Goal: Obtain resource: Download file/media

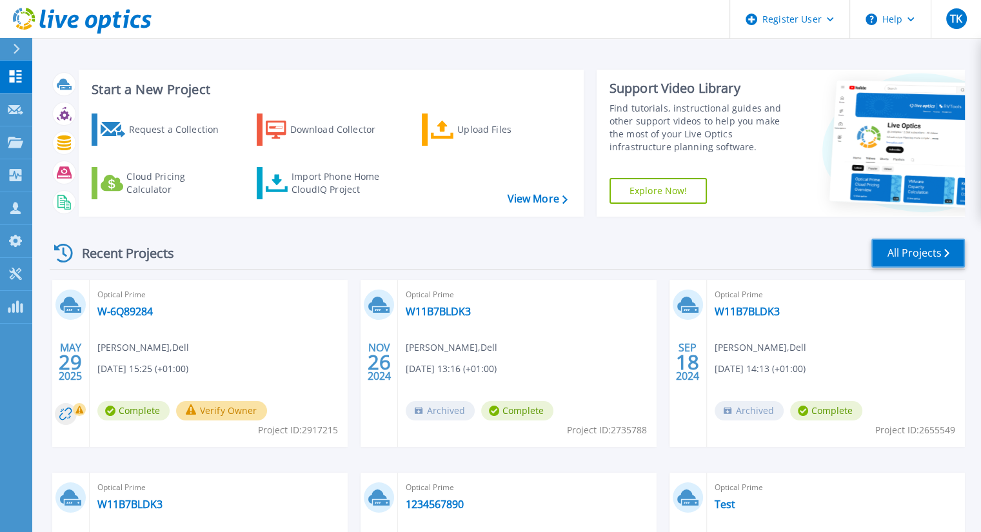
click at [919, 253] on link "All Projects" at bounding box center [917, 253] width 93 height 29
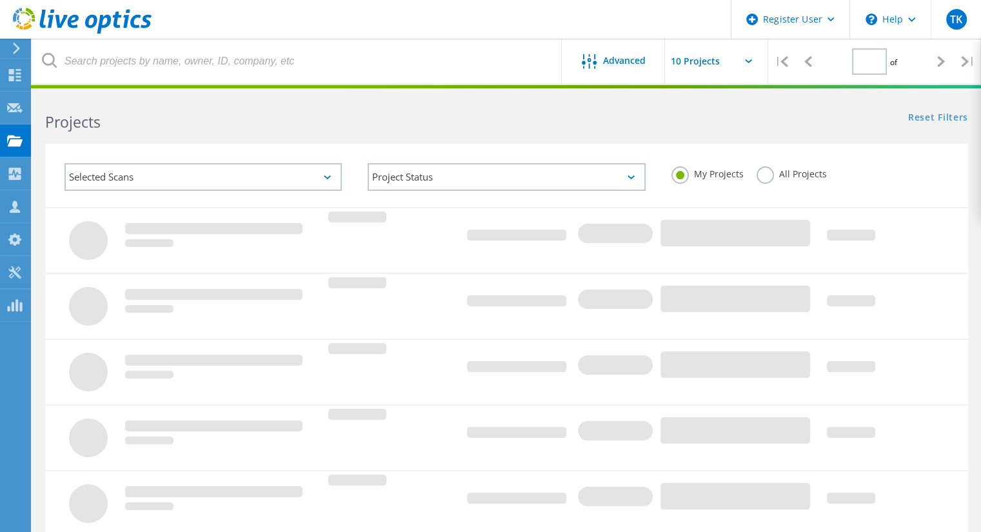
type input "1"
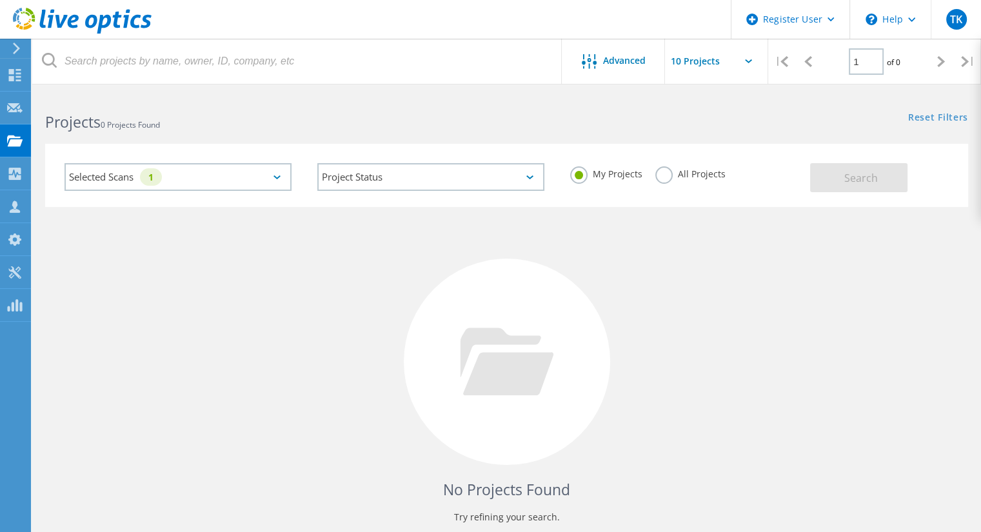
click at [677, 177] on label "All Projects" at bounding box center [690, 172] width 70 height 12
click at [0, 0] on input "All Projects" at bounding box center [0, 0] width 0 height 0
click at [836, 184] on button "Search" at bounding box center [858, 177] width 97 height 29
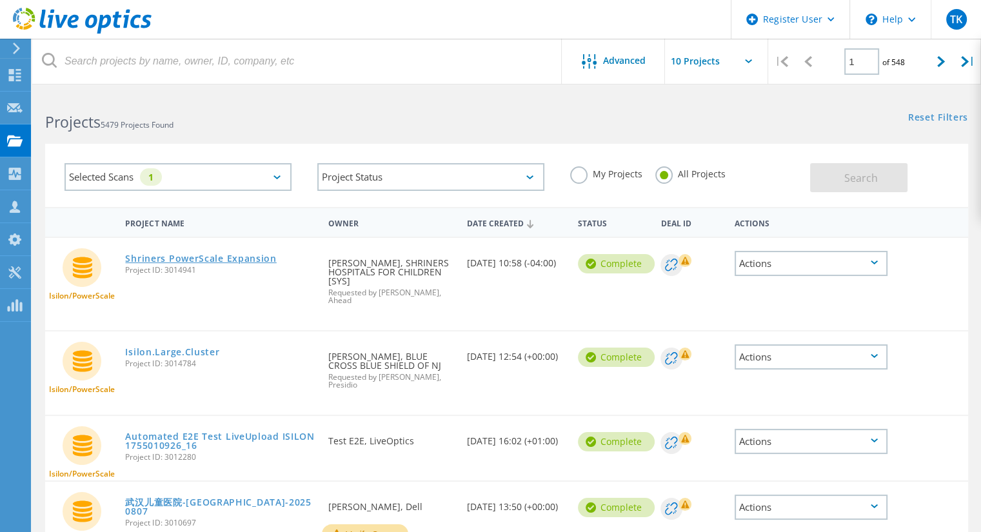
click at [213, 262] on link "Shriners PowerScale Expansion" at bounding box center [200, 258] width 151 height 9
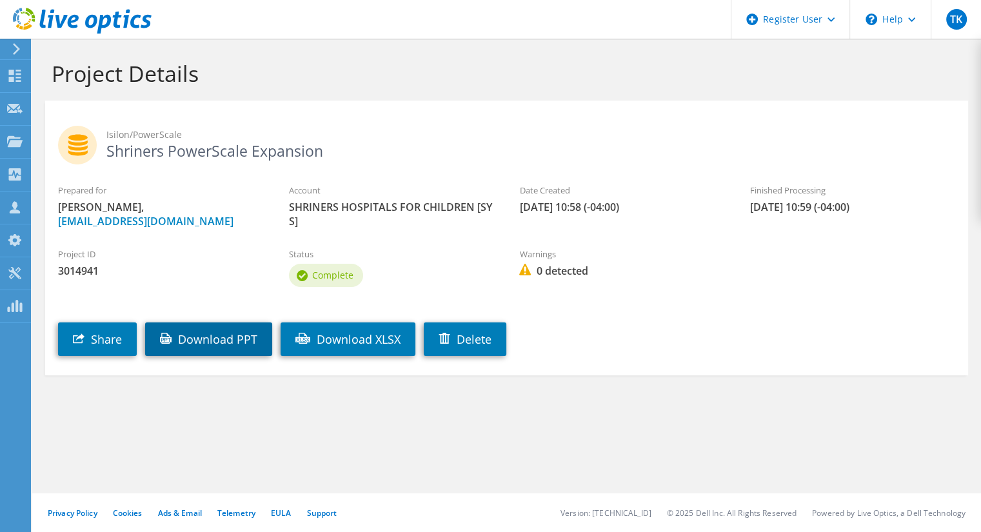
click at [234, 346] on link "Download PPT" at bounding box center [208, 339] width 127 height 34
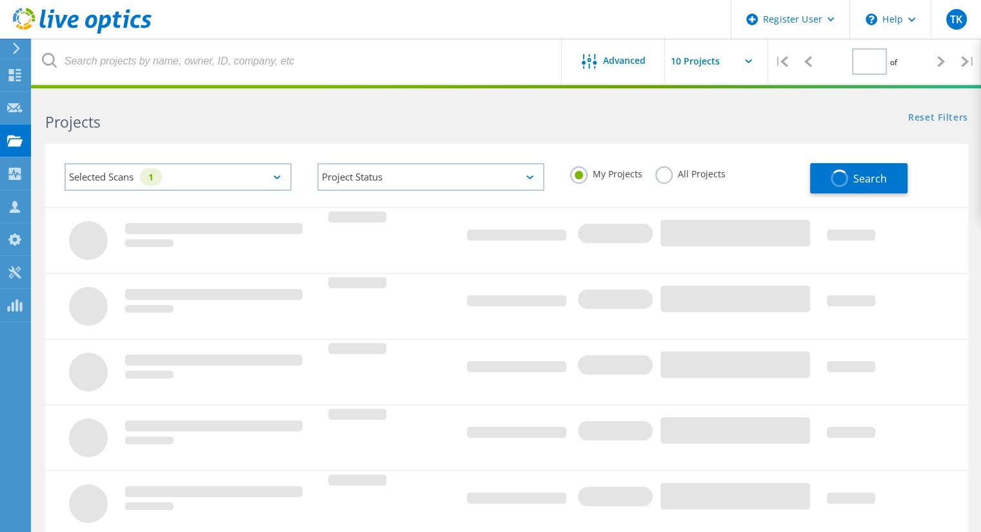
type input "1"
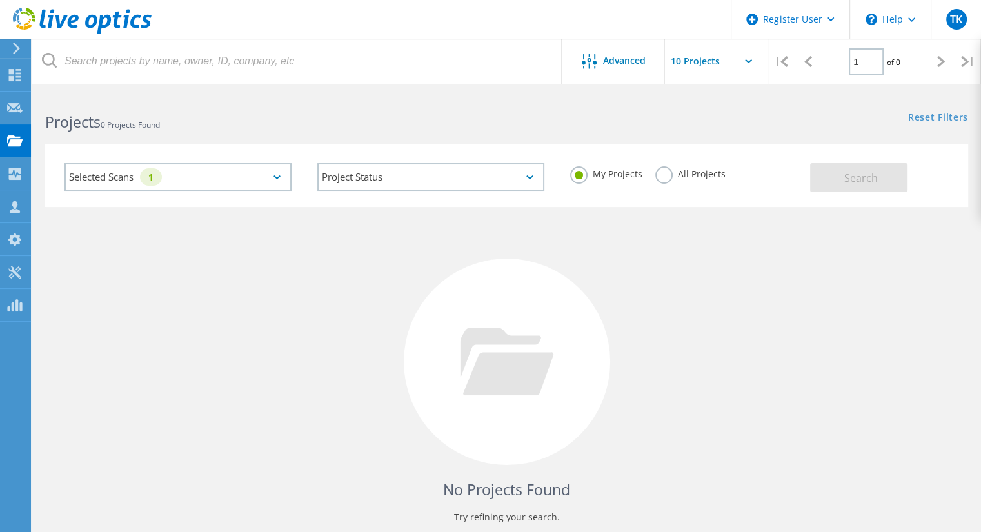
click at [701, 173] on label "All Projects" at bounding box center [690, 172] width 70 height 12
click at [0, 0] on input "All Projects" at bounding box center [0, 0] width 0 height 0
click at [870, 171] on span "Search" at bounding box center [861, 178] width 34 height 14
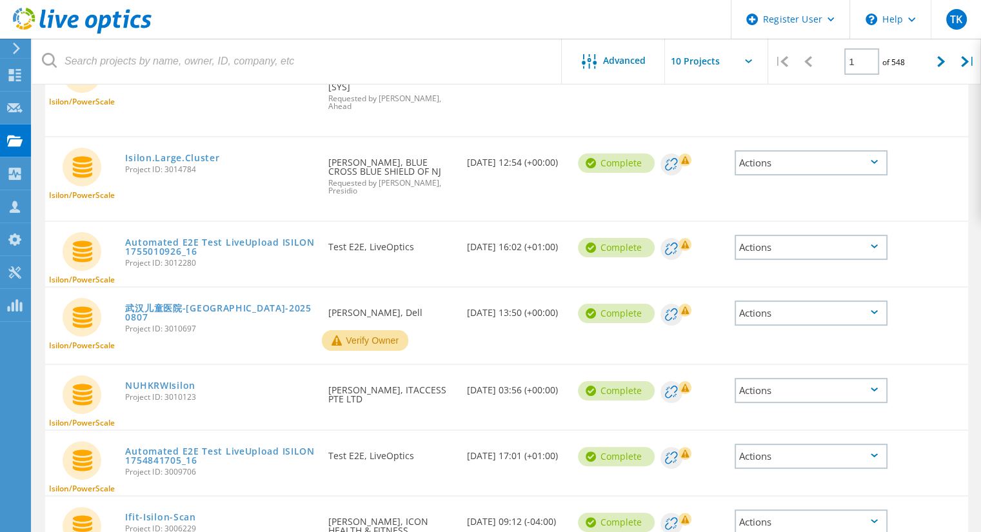
scroll to position [196, 0]
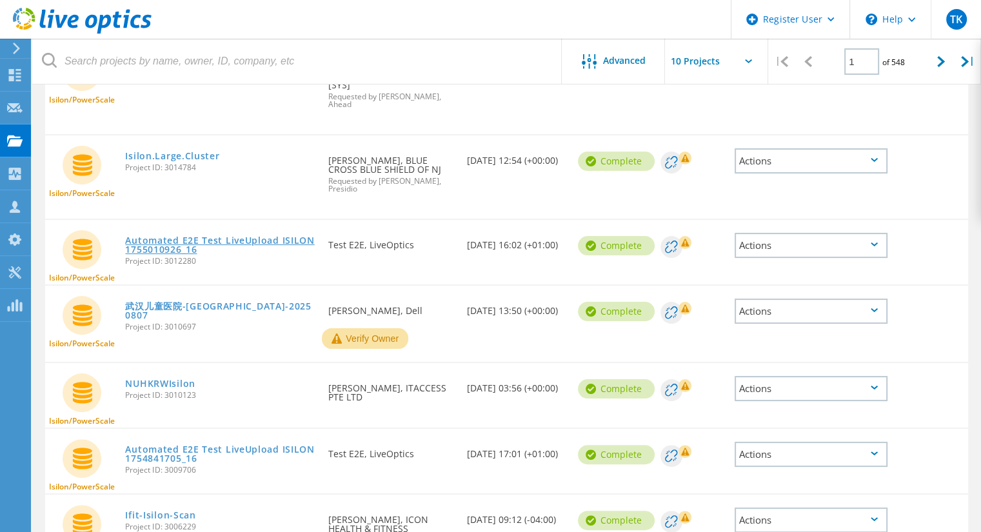
click at [270, 236] on link "Automated E2E Test LiveUpload ISILON 1755010926_16" at bounding box center [220, 245] width 190 height 18
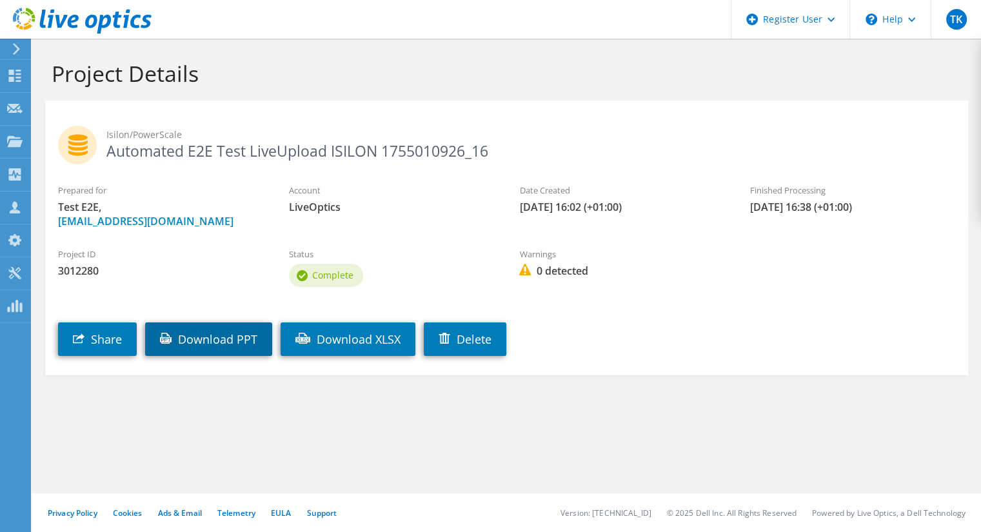
click at [188, 356] on link "Download PPT" at bounding box center [208, 339] width 127 height 34
